Goal: Task Accomplishment & Management: Manage account settings

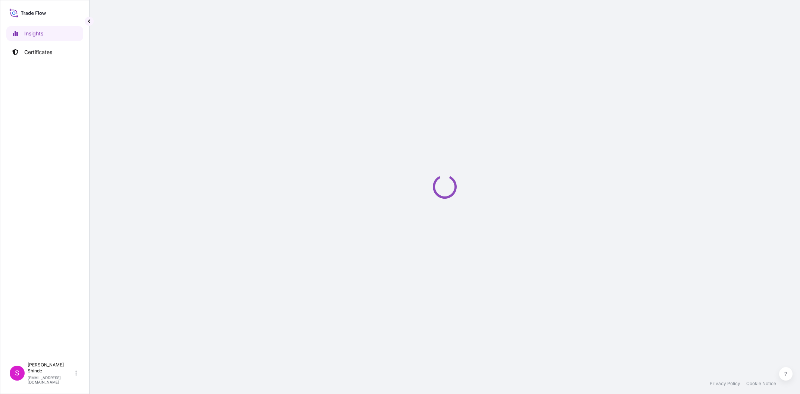
select select "2025"
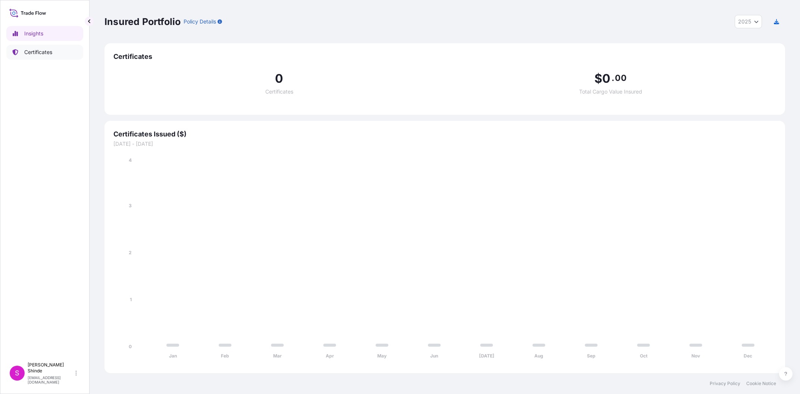
click at [41, 51] on p "Certificates" at bounding box center [38, 52] width 28 height 7
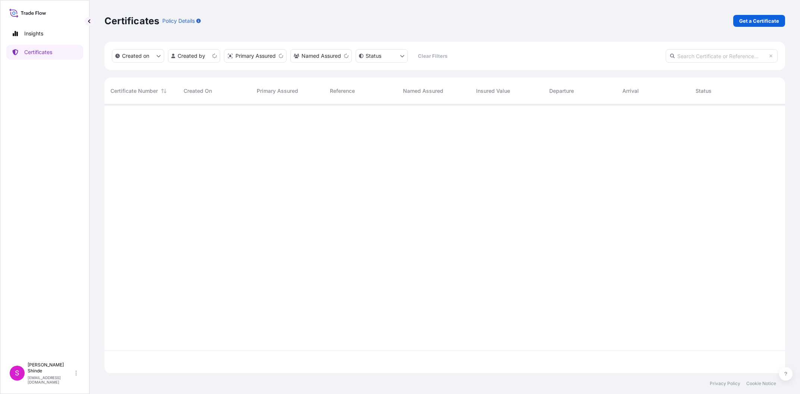
scroll to position [273, 681]
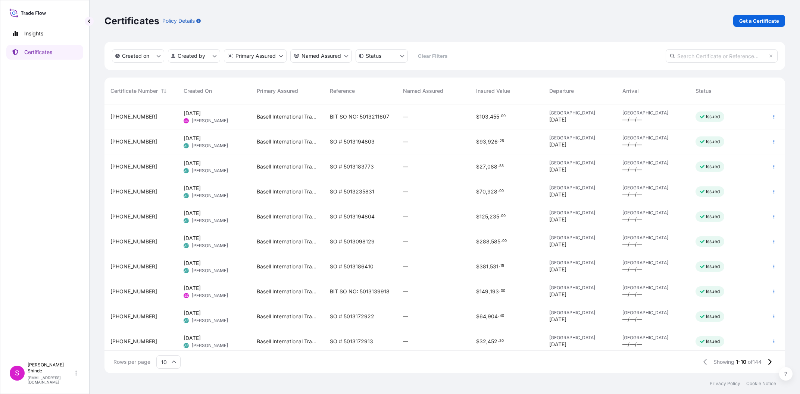
click at [705, 57] on input "text" at bounding box center [722, 55] width 112 height 13
paste input "5013211607"
type input "5013211607"
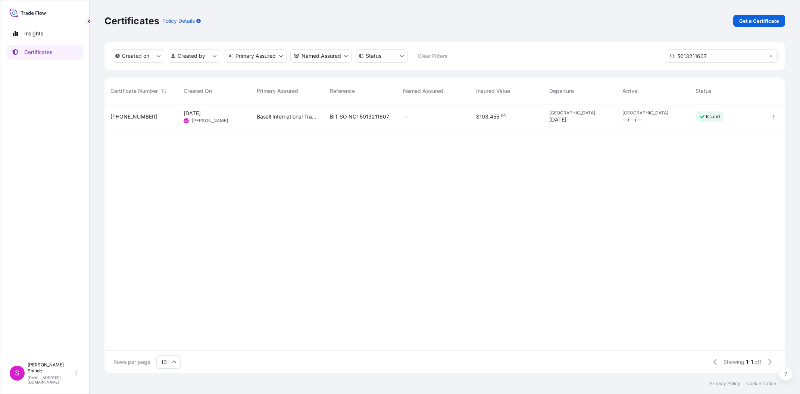
click at [585, 116] on span "[GEOGRAPHIC_DATA]" at bounding box center [579, 113] width 61 height 6
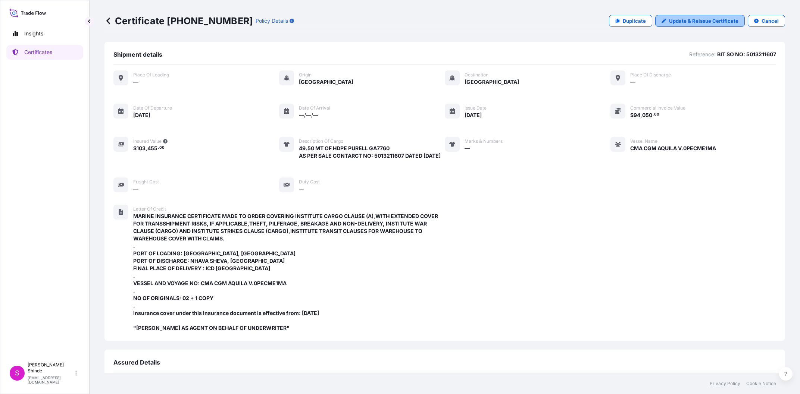
click at [712, 22] on p "Update & Reissue Certificate" at bounding box center [703, 20] width 69 height 7
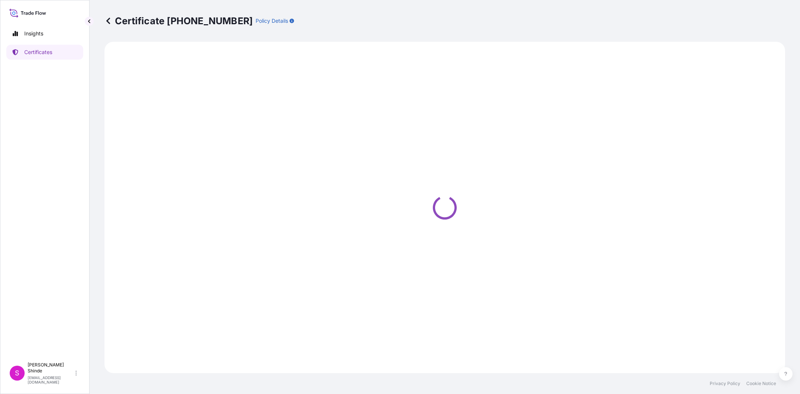
select select "Sea"
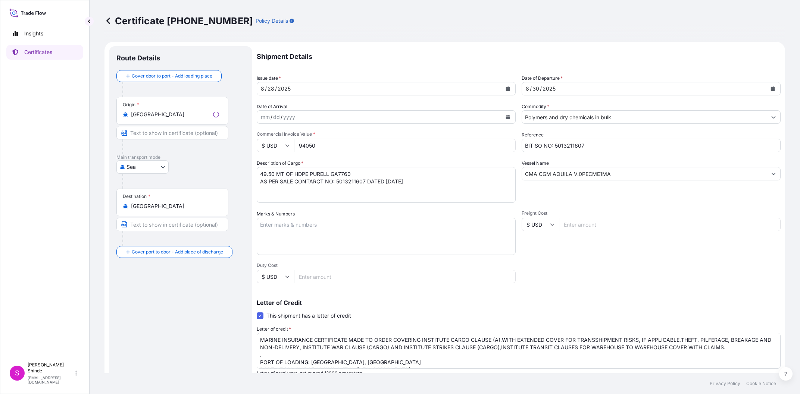
select select "32039"
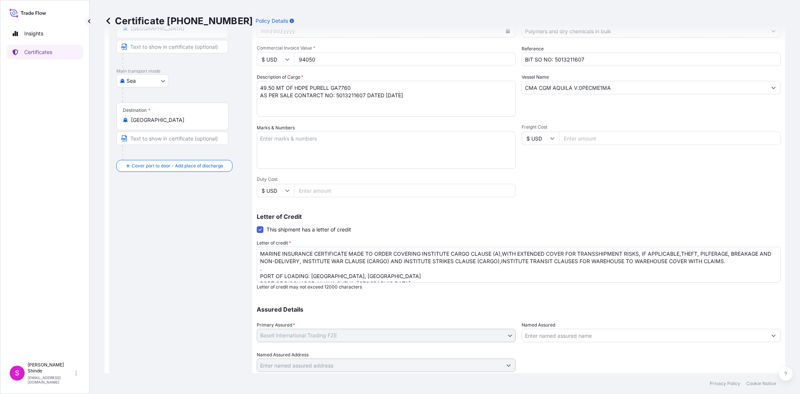
scroll to position [106, 0]
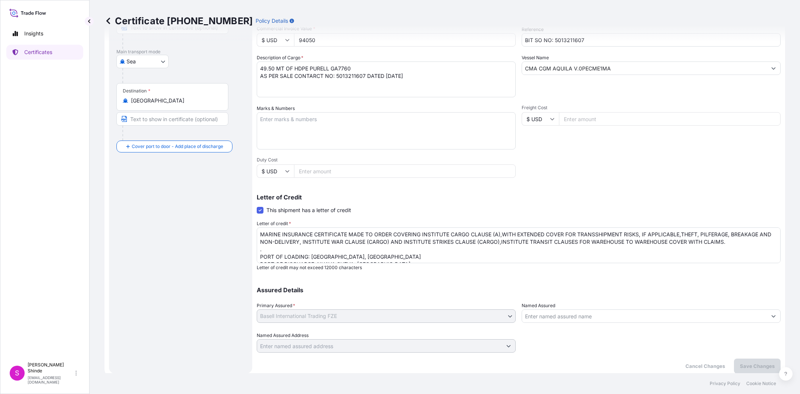
click at [374, 249] on textarea "MARINE INSURANCE CERTIFICATE MADE TO ORDER COVERING INSTITUTE CARGO CLAUSE (A),…" at bounding box center [519, 246] width 524 height 36
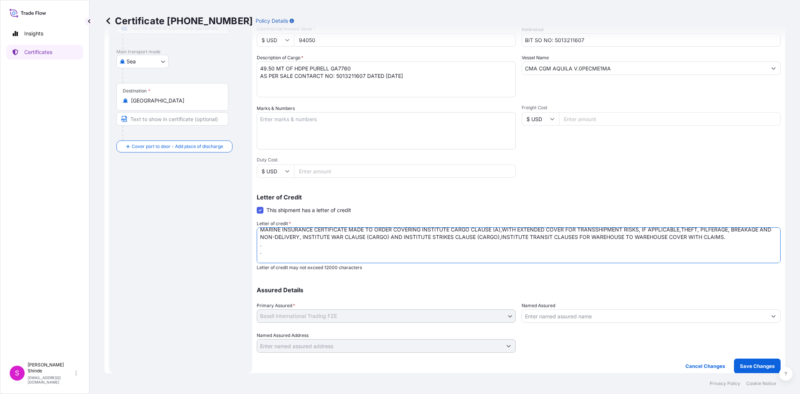
paste textarea "LETTER OF CREDIT NUMBER: 7456ILF251052729 AND DATE: 250806"
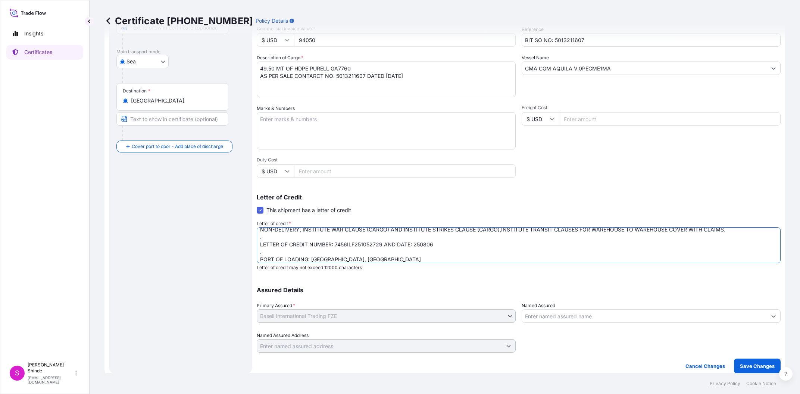
type textarea "MARINE INSURANCE CERTIFICATE MADE TO ORDER COVERING INSTITUTE CARGO CLAUSE (A),…"
click at [560, 268] on p "Letter of credit may not exceed 12000 characters" at bounding box center [519, 268] width 524 height 6
click at [761, 362] on button "Save Changes" at bounding box center [757, 366] width 47 height 15
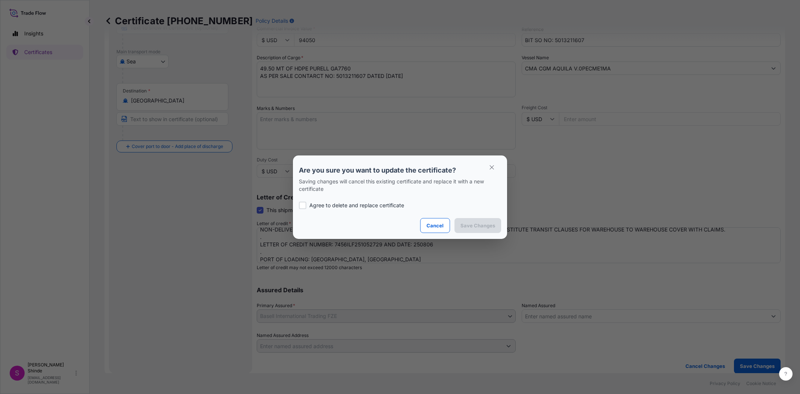
click at [385, 206] on p "Agree to delete and replace certificate" at bounding box center [356, 205] width 95 height 7
checkbox input "true"
click at [478, 223] on p "Save Changes" at bounding box center [477, 225] width 35 height 7
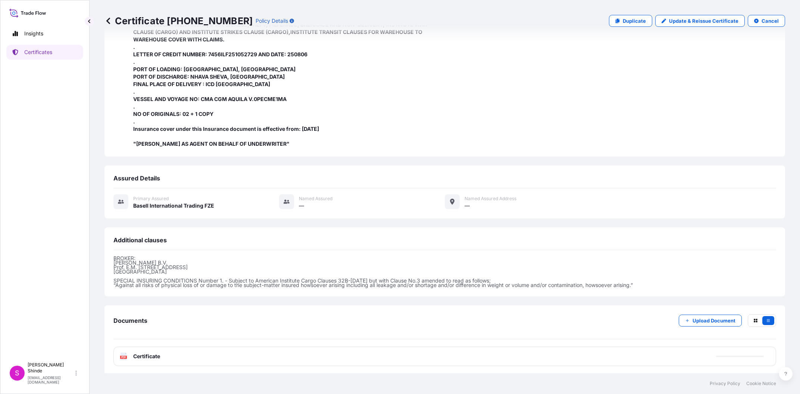
scroll to position [209, 0]
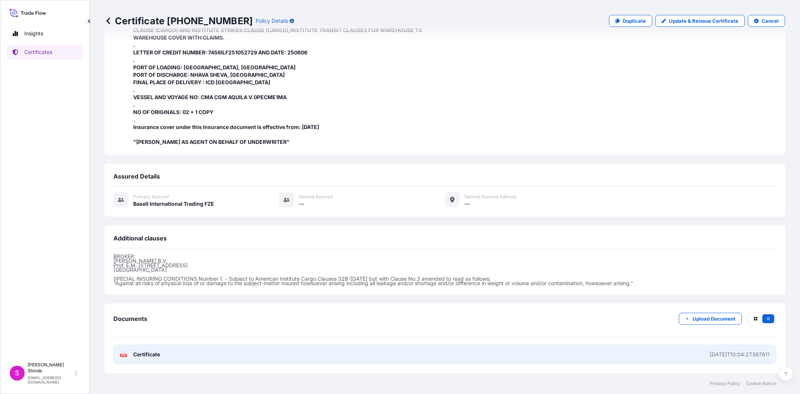
click at [645, 357] on link "PDF Certificate [DATE]T10:04:27.587811" at bounding box center [444, 354] width 663 height 19
